Goal: Find specific page/section: Find specific page/section

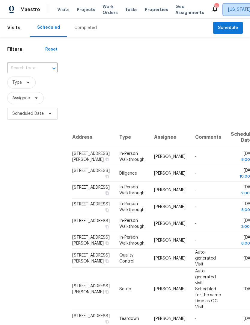
click at [230, 10] on span "[US_STATE] Other + 1" at bounding box center [249, 10] width 42 height 6
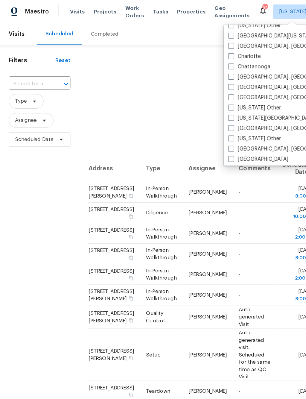
scroll to position [116, 0]
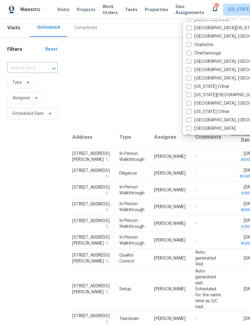
click at [191, 44] on span at bounding box center [188, 44] width 5 height 5
click at [190, 44] on input "Charlotte" at bounding box center [188, 44] width 4 height 4
checkbox input "true"
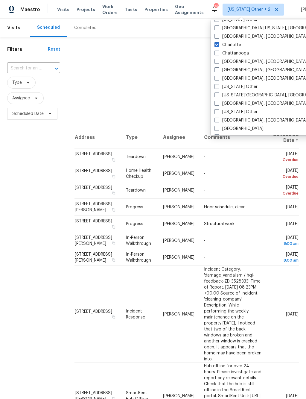
click at [31, 184] on div "Filters Reset ​ Type Assignee Scheduled Date" at bounding box center [33, 241] width 67 height 409
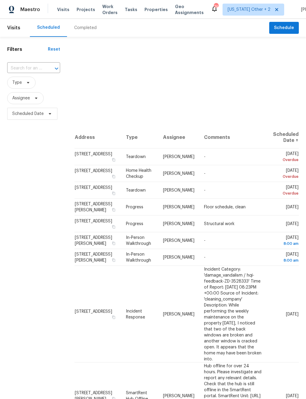
click at [147, 8] on span "Properties" at bounding box center [156, 10] width 23 height 6
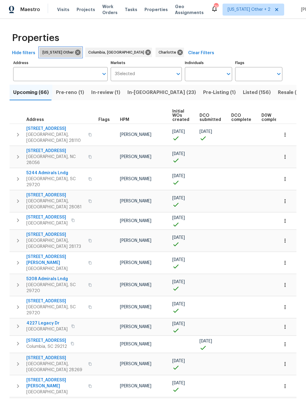
click at [77, 55] on icon at bounding box center [78, 52] width 7 height 7
click at [99, 54] on icon at bounding box center [102, 52] width 7 height 7
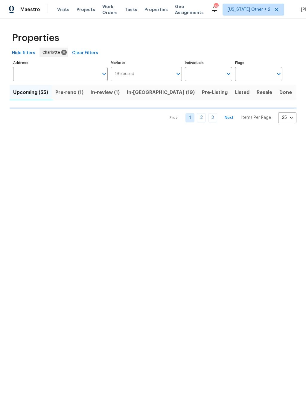
click at [51, 76] on input "Address" at bounding box center [56, 74] width 86 height 14
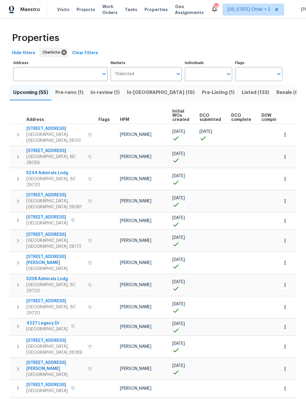
click at [37, 78] on input "Address" at bounding box center [56, 74] width 86 height 14
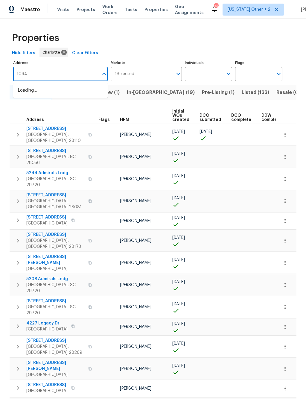
type input "10945"
click at [38, 95] on li "[STREET_ADDRESS]" at bounding box center [60, 91] width 95 height 10
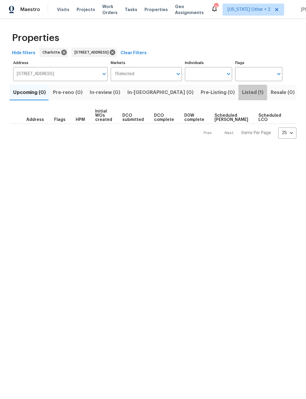
click at [242, 94] on span "Listed (1)" at bounding box center [253, 92] width 22 height 8
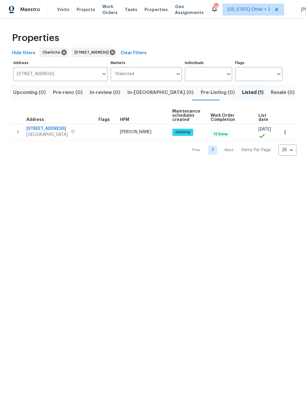
click at [63, 128] on span "[STREET_ADDRESS]" at bounding box center [46, 129] width 41 height 6
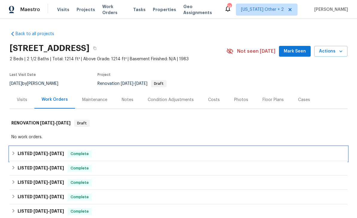
click at [20, 150] on h6 "LISTED 7/22/25 - 8/2/25" at bounding box center [41, 153] width 46 height 7
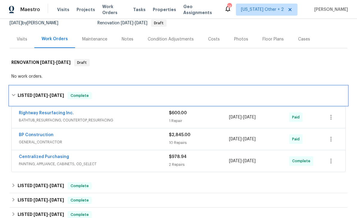
scroll to position [63, 0]
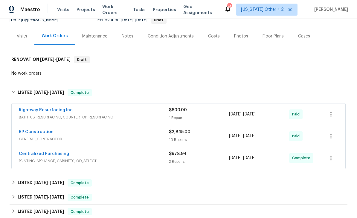
click at [41, 133] on link "BP Construction" at bounding box center [36, 132] width 35 height 4
